Goal: Communication & Community: Share content

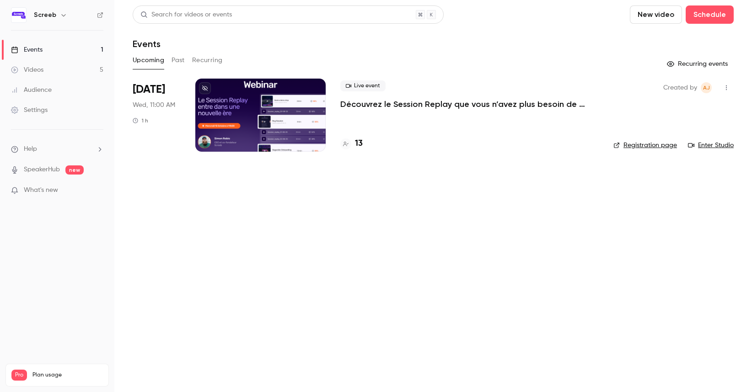
click at [57, 45] on link "Events 1" at bounding box center [57, 50] width 114 height 20
click at [515, 122] on div "Live event Découvrez le Session Replay que vous n’avez plus besoin de regarder …" at bounding box center [469, 115] width 258 height 73
click at [729, 90] on icon "button" at bounding box center [726, 88] width 7 height 6
click at [665, 107] on div "Share" at bounding box center [691, 111] width 70 height 9
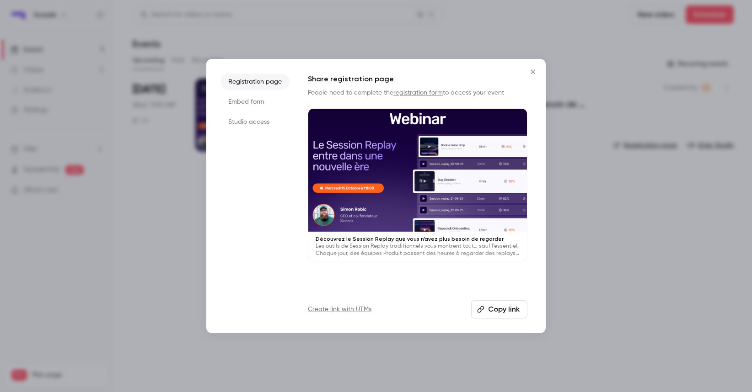
click at [492, 306] on button "Copy link" at bounding box center [499, 310] width 56 height 18
